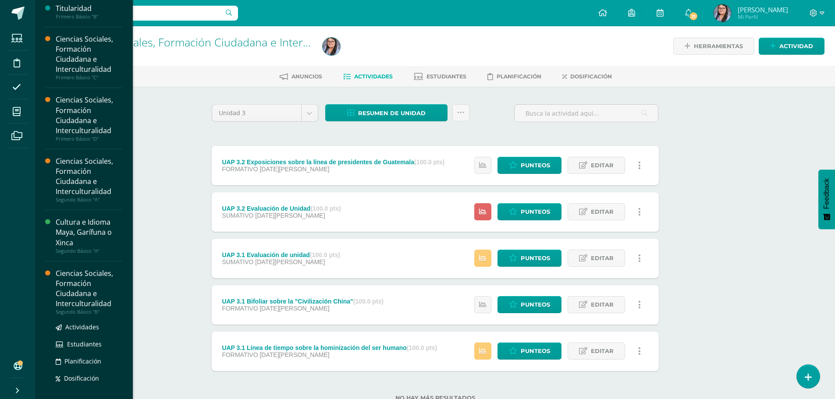
scroll to position [138, 0]
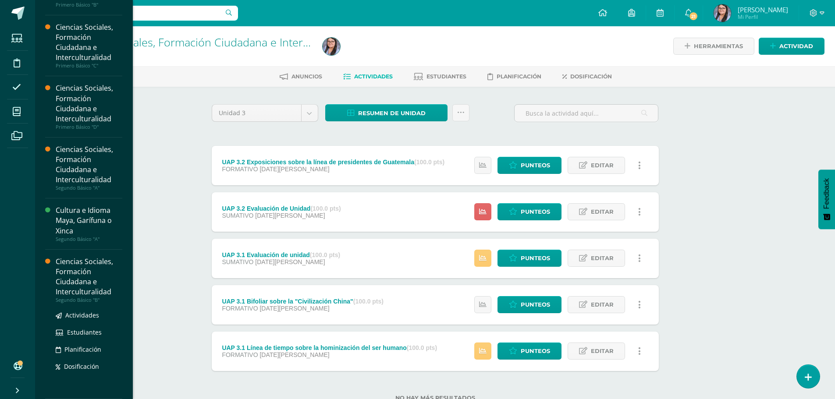
click at [87, 286] on div "Ciencias Sociales, Formación Ciudadana e Interculturalidad" at bounding box center [89, 277] width 67 height 40
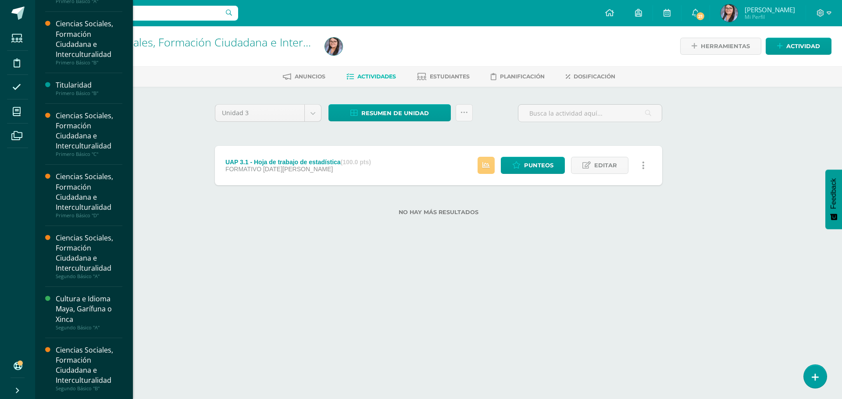
scroll to position [100, 0]
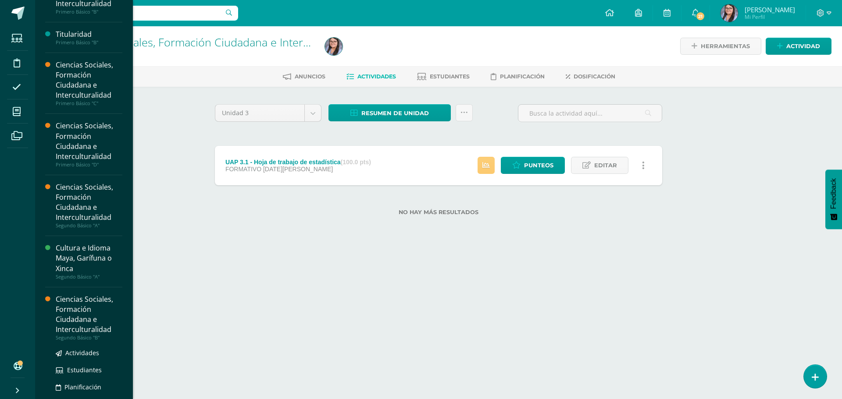
click at [74, 313] on div "Ciencias Sociales, Formación Ciudadana e Interculturalidad" at bounding box center [89, 315] width 67 height 40
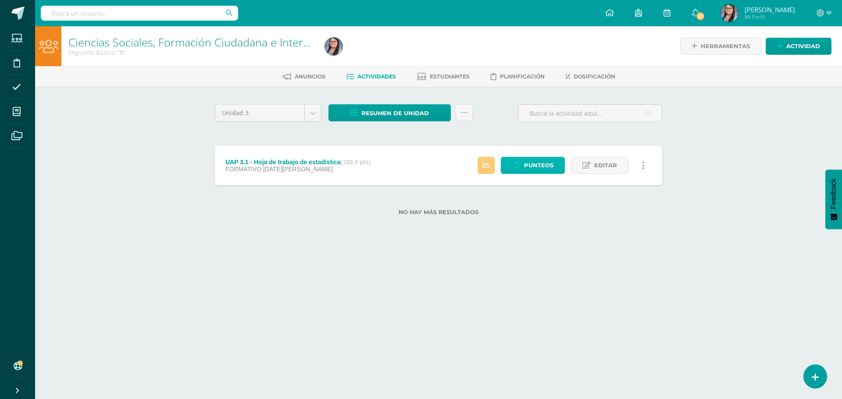
click at [531, 166] on span "Punteos" at bounding box center [538, 165] width 29 height 16
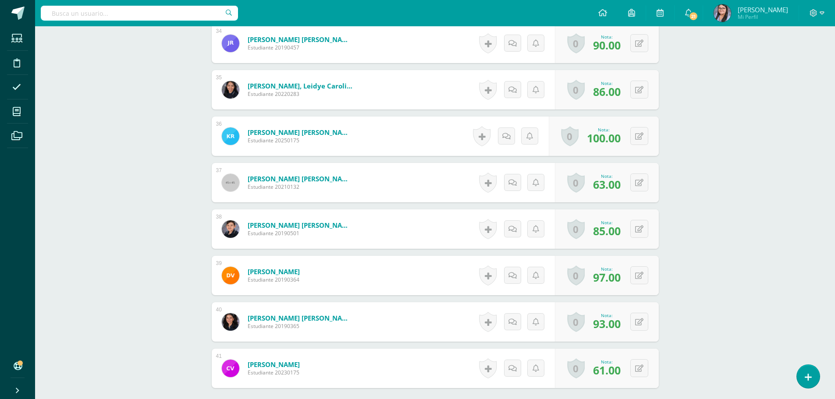
scroll to position [1873, 0]
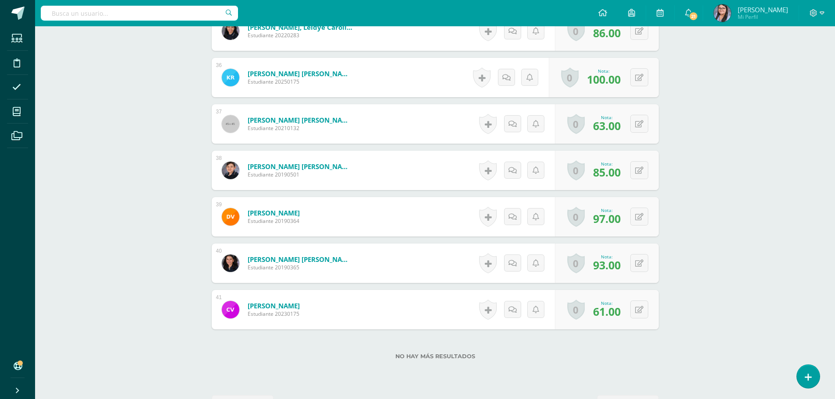
drag, startPoint x: 135, startPoint y: 82, endPoint x: 129, endPoint y: 63, distance: 20.4
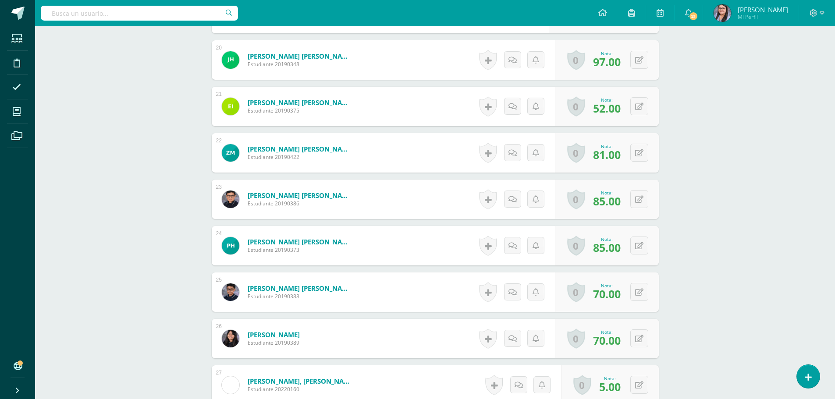
scroll to position [997, 0]
